Goal: Obtain resource: Download file/media

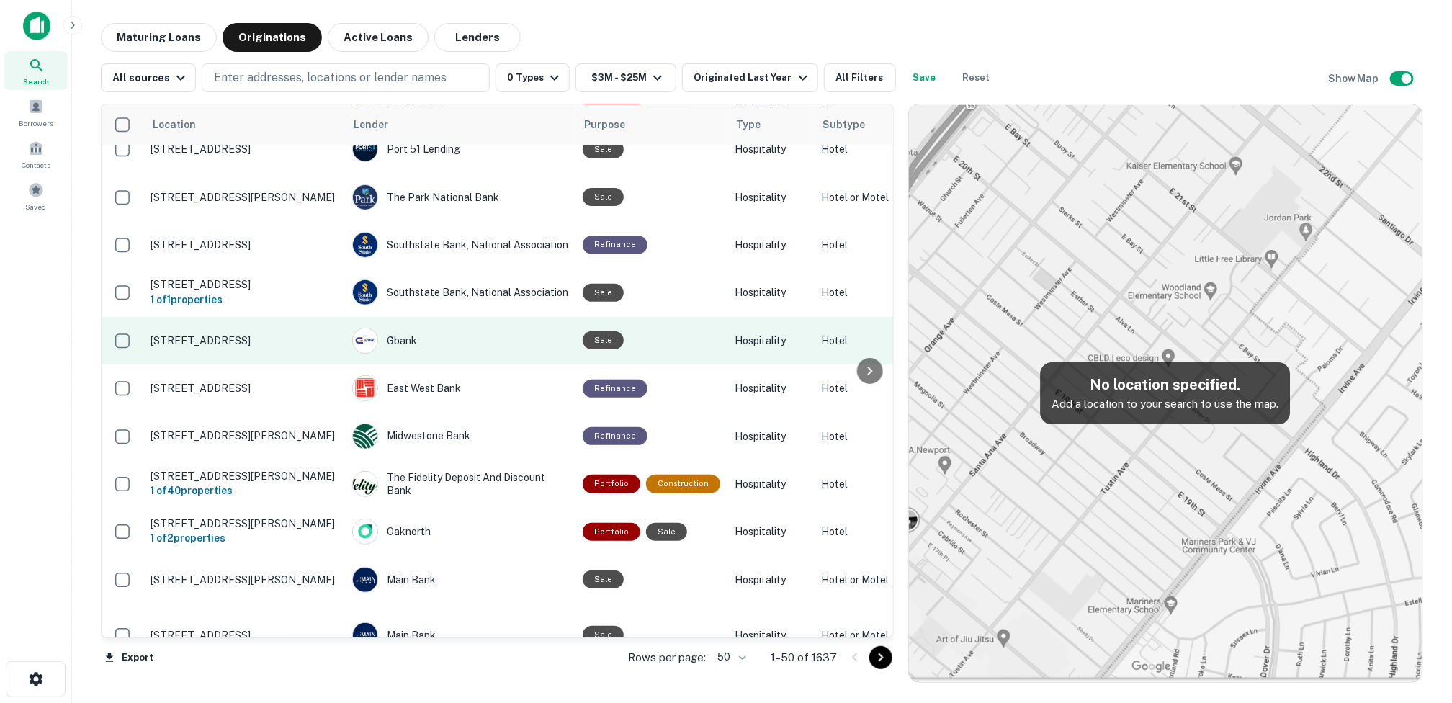
scroll to position [216, 0]
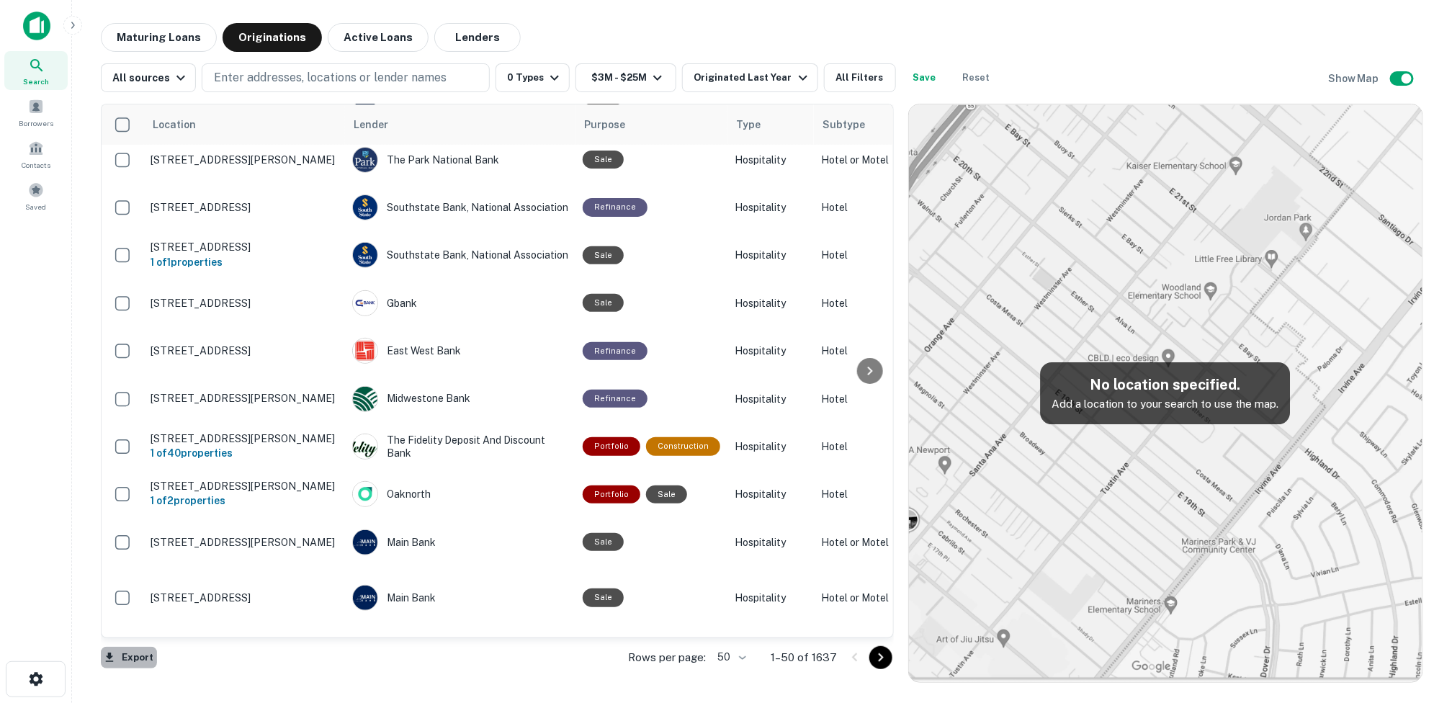
click at [134, 657] on button "Export" at bounding box center [129, 658] width 56 height 22
click at [223, 670] on li "Export as Excel (.xlsx)" at bounding box center [182, 673] width 163 height 26
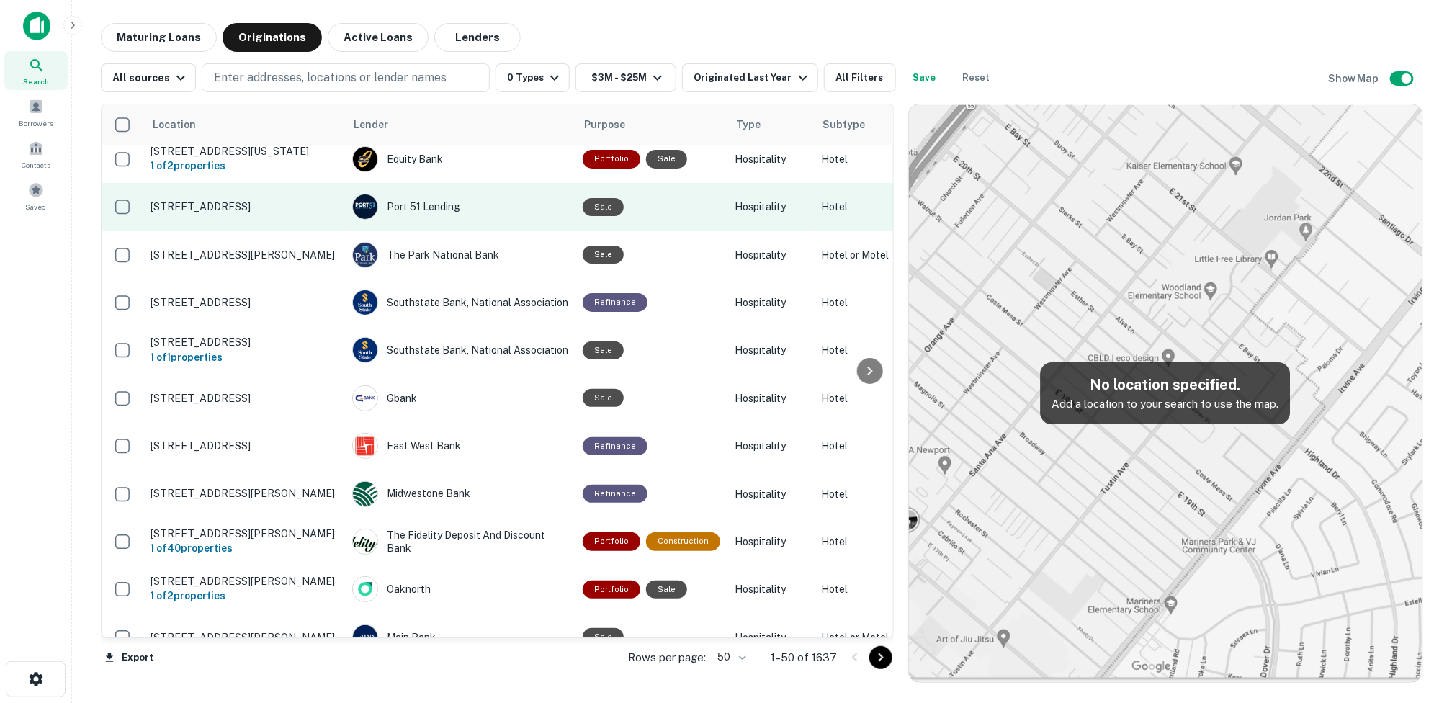
scroll to position [0, 0]
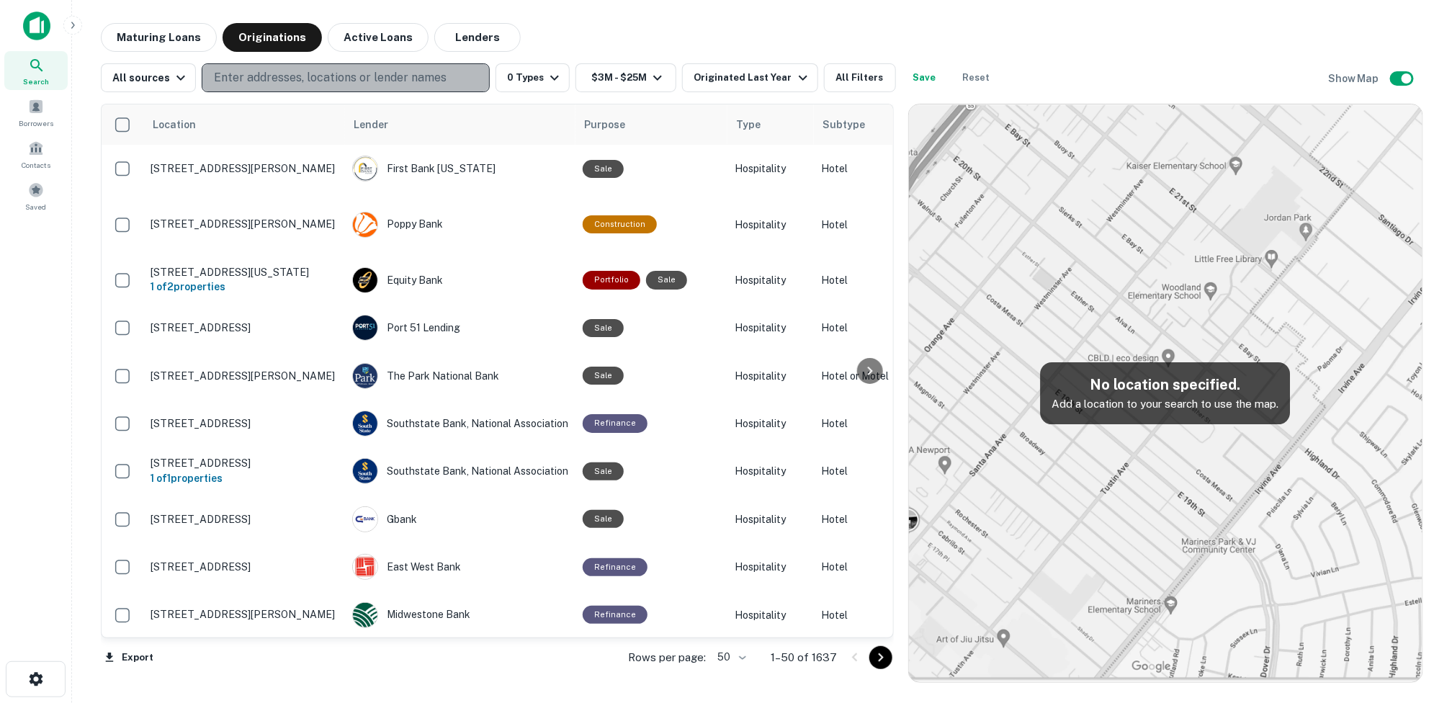
click at [342, 72] on p "Enter addresses, locations or lender names" at bounding box center [330, 77] width 233 height 17
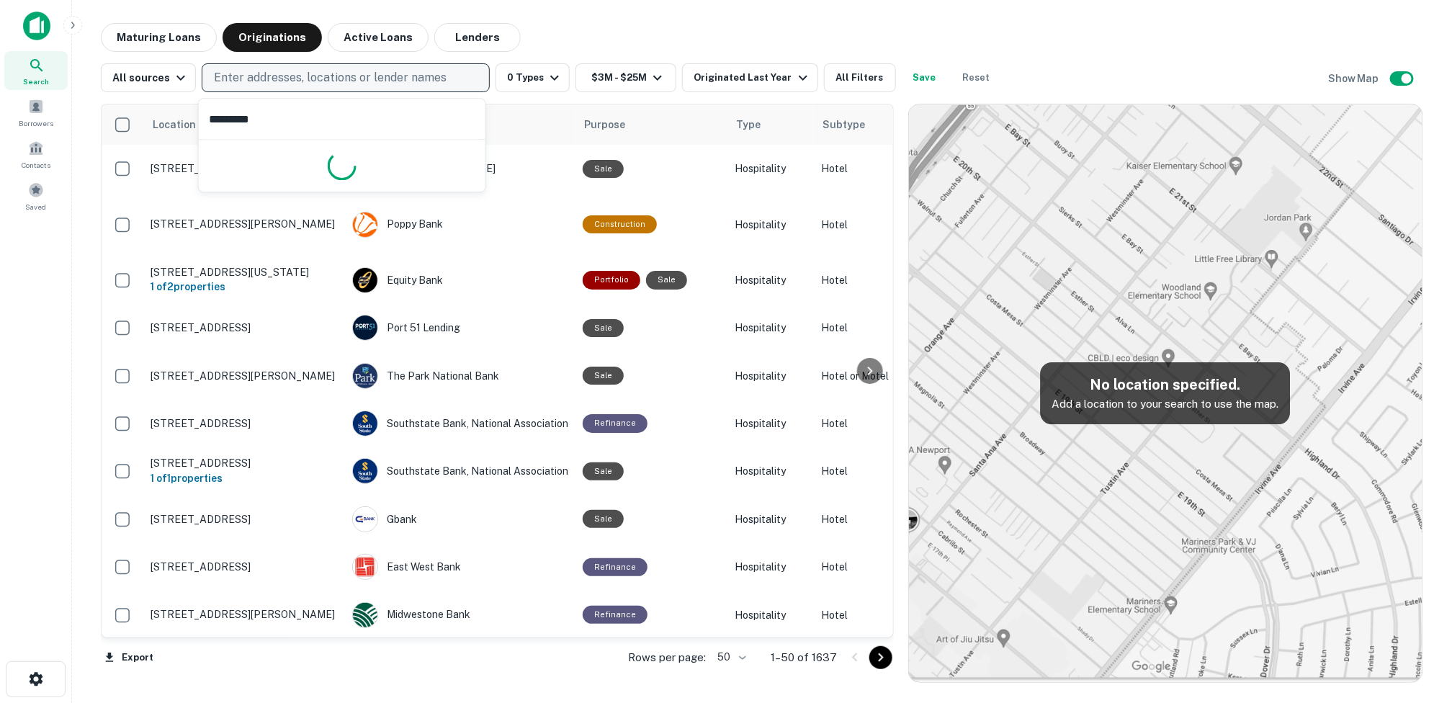
type input "**********"
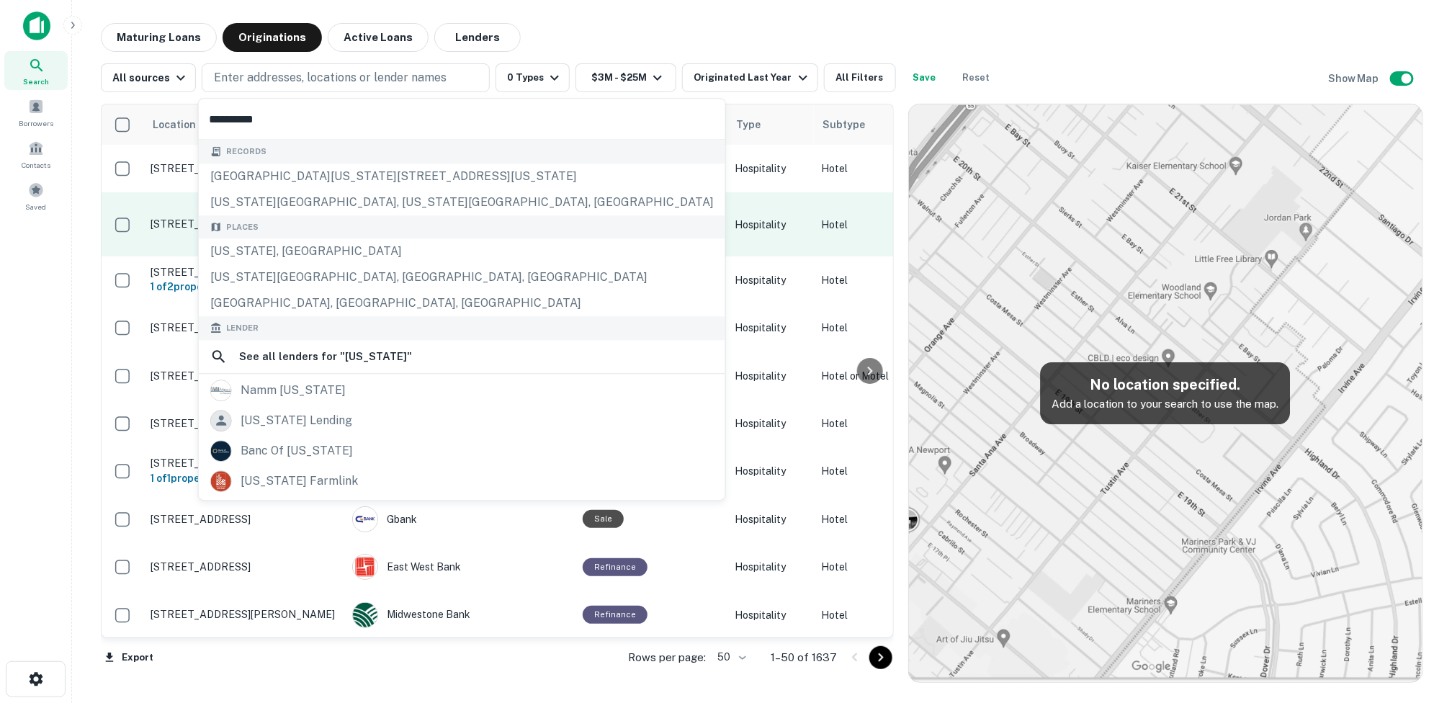
click at [266, 246] on div "[US_STATE], [GEOGRAPHIC_DATA]" at bounding box center [462, 251] width 526 height 26
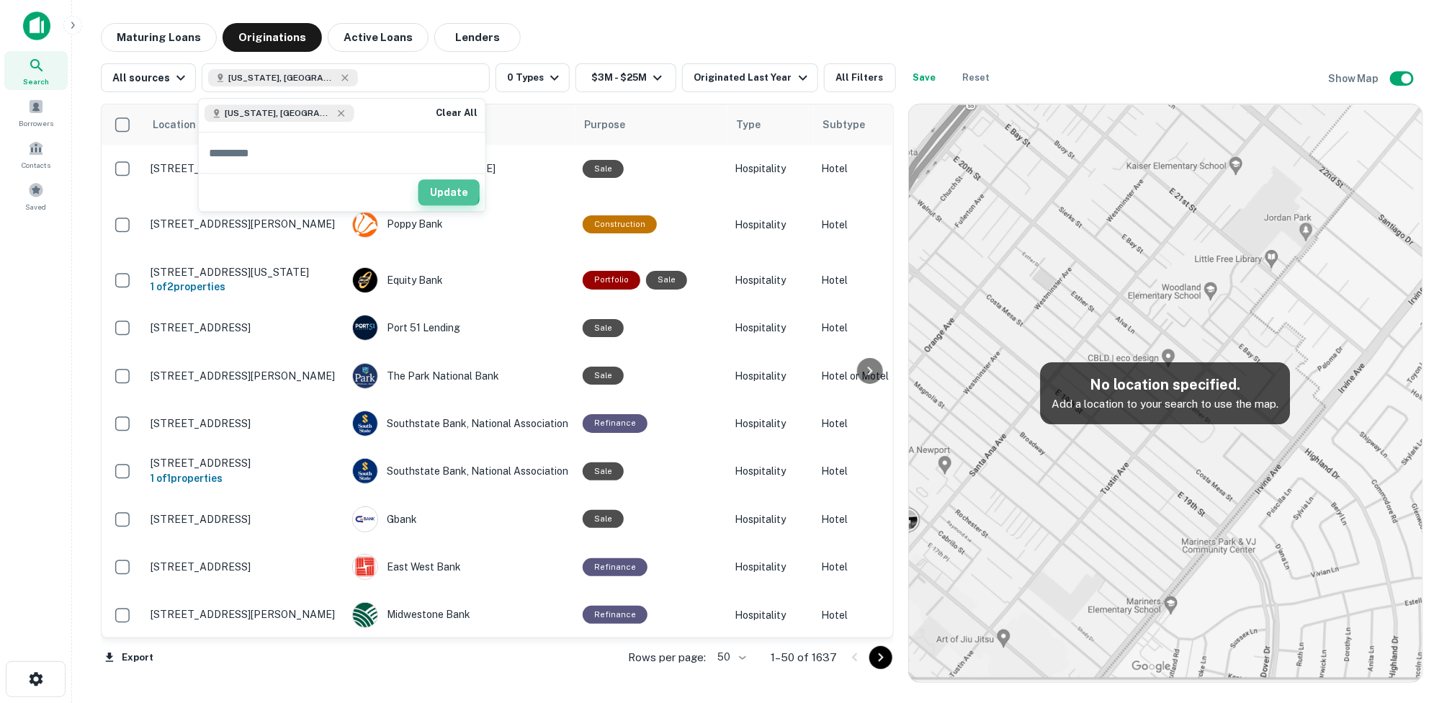
click at [443, 190] on button "Update" at bounding box center [448, 193] width 61 height 26
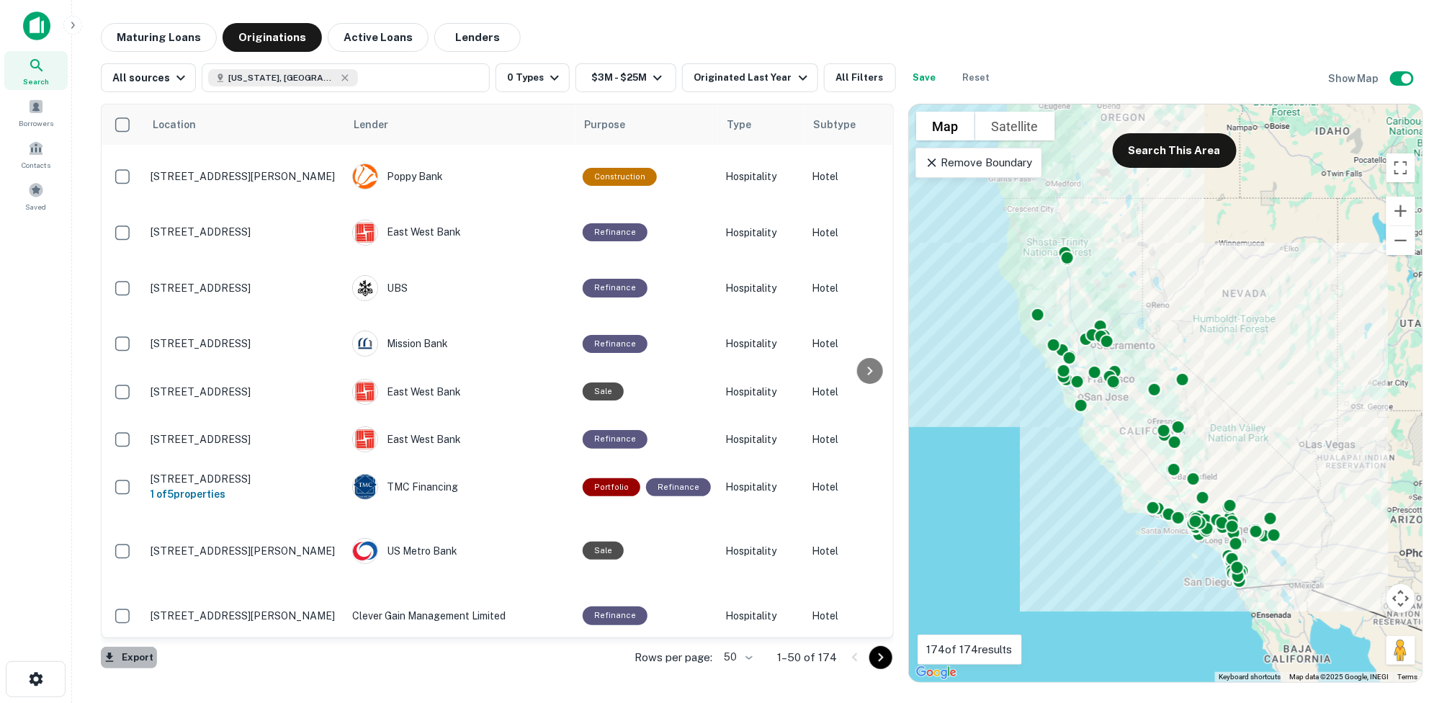
click at [135, 658] on button "Export" at bounding box center [129, 658] width 56 height 22
click at [223, 673] on li "Export as Excel (.xlsx)" at bounding box center [182, 673] width 163 height 26
